Goal: Communication & Community: Answer question/provide support

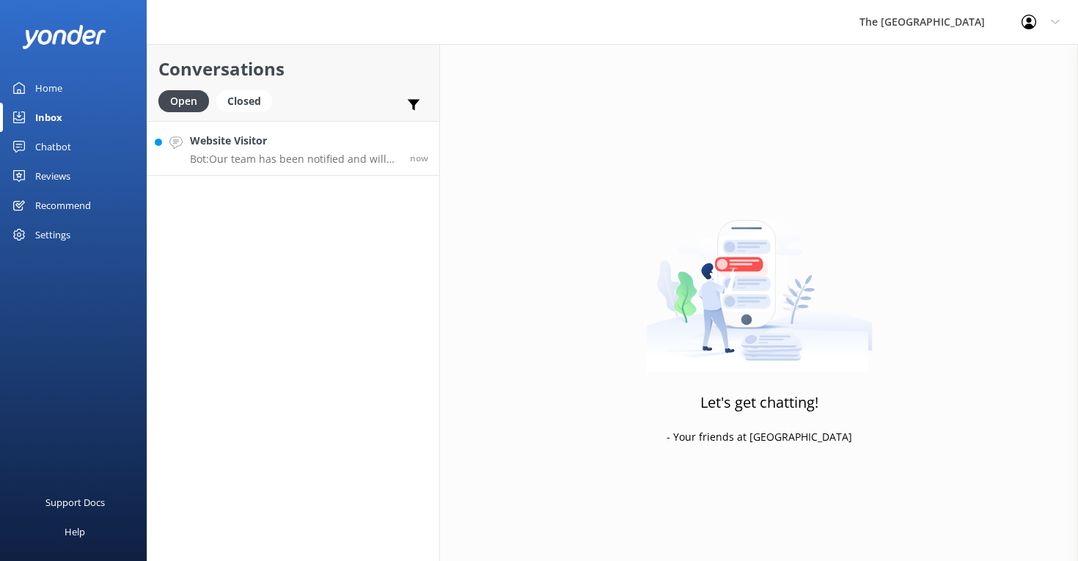
click at [303, 161] on p "Bot: Our team has been notified and will be with you as soon as possible. Alter…" at bounding box center [294, 158] width 209 height 13
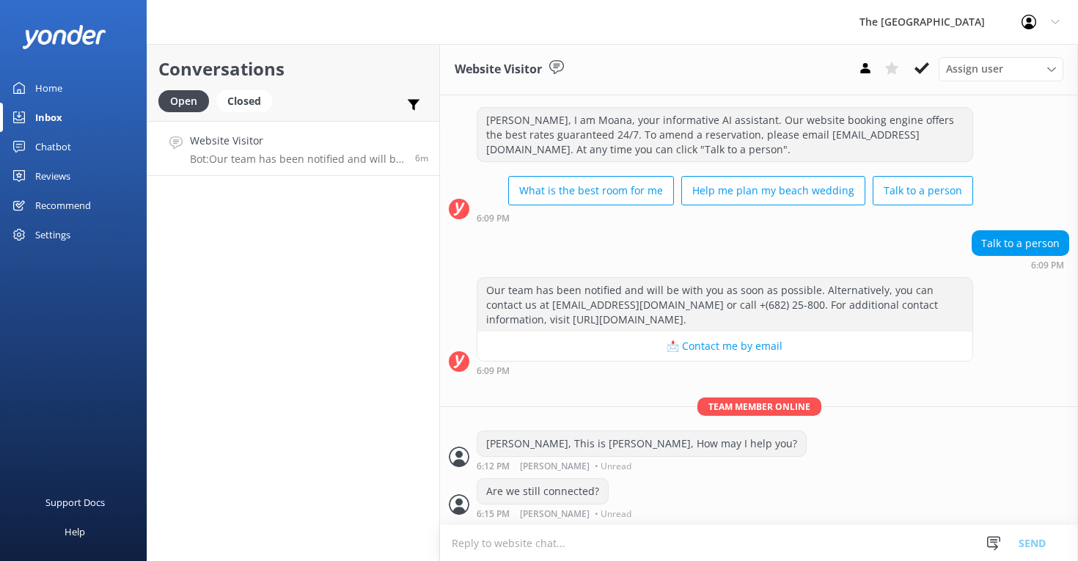
scroll to position [26, 0]
